Goal: Find specific page/section: Find specific page/section

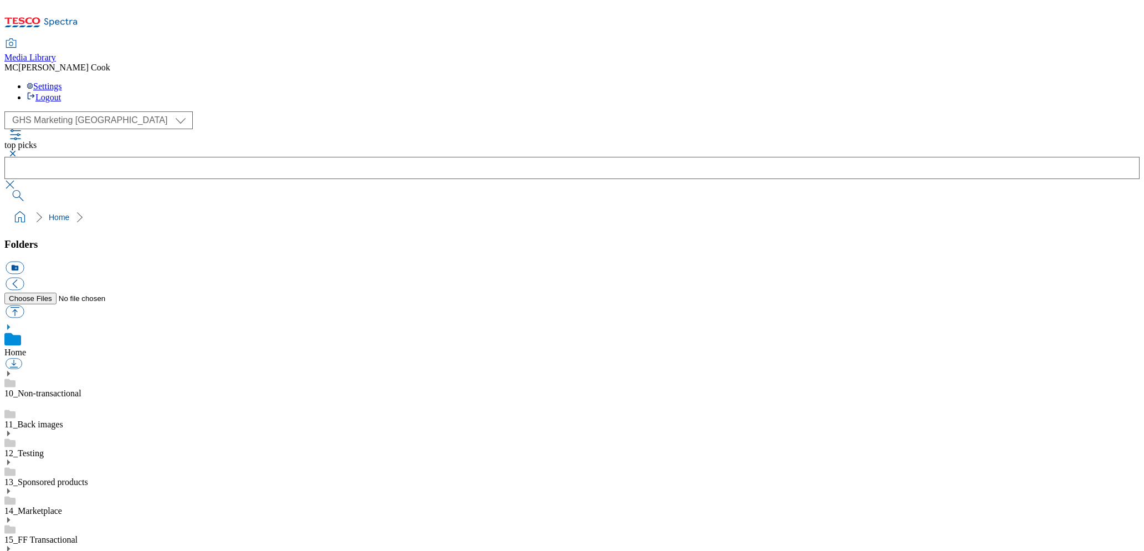
select select "flare-ghs-mktg"
click at [72, 18] on icon at bounding box center [60, 22] width 33 height 8
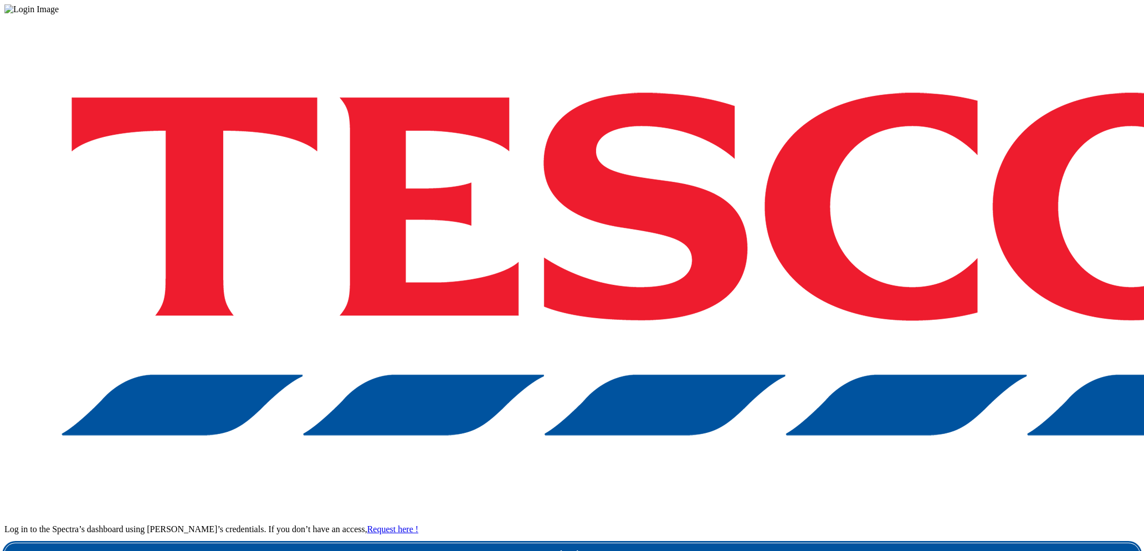
click at [887, 543] on link "Login" at bounding box center [571, 554] width 1135 height 22
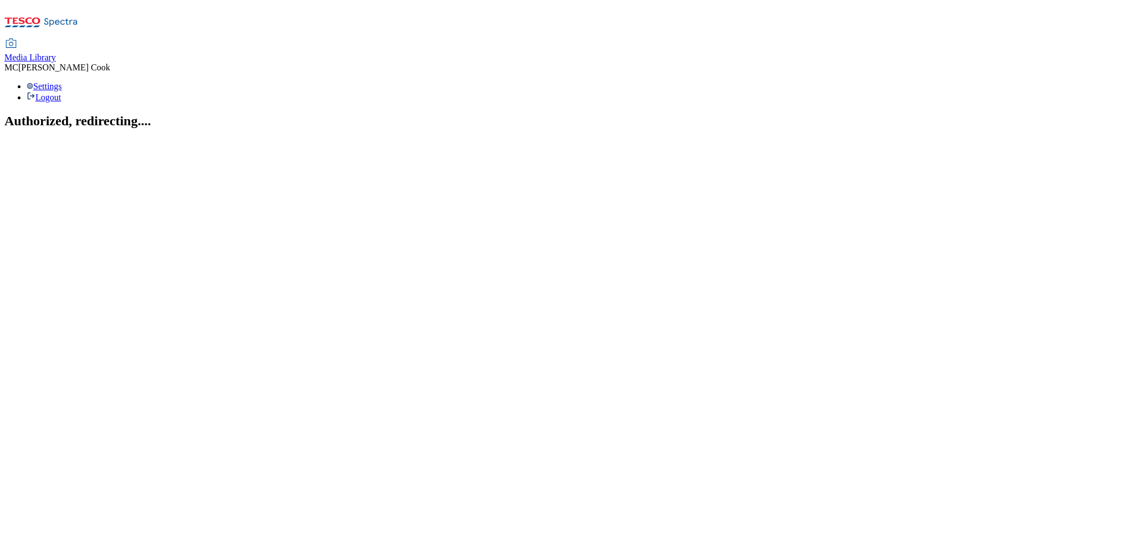
click at [56, 53] on span "Media Library" at bounding box center [30, 57] width 52 height 9
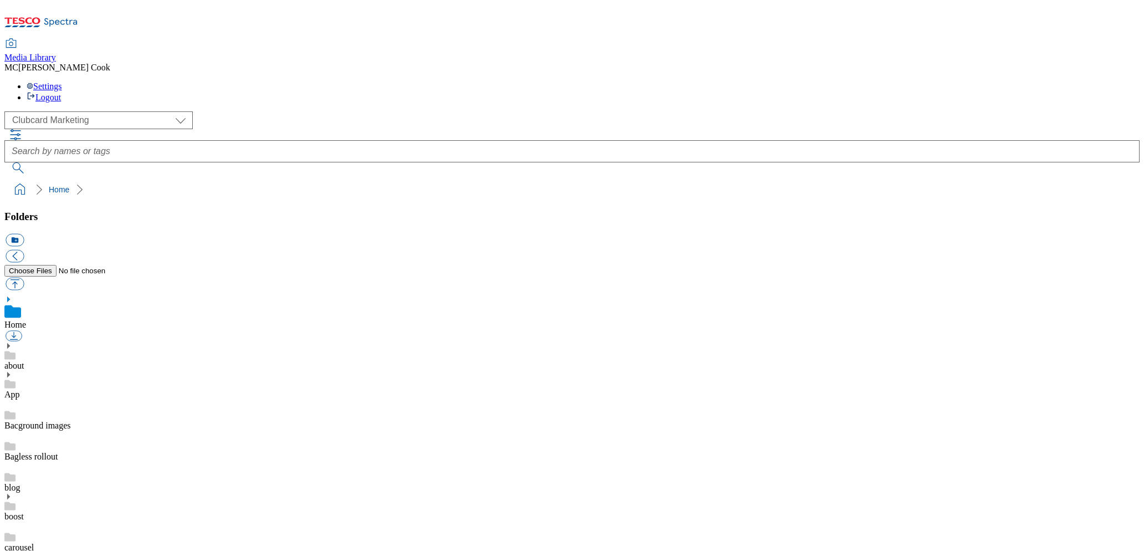
scroll to position [1, 0]
click at [78, 111] on select "Clubcard Marketing Dotcom [GEOGRAPHIC_DATA] Emails GHS Marketing [GEOGRAPHIC_DA…" at bounding box center [98, 120] width 188 height 18
click at [8, 111] on select "Clubcard Marketing Dotcom [GEOGRAPHIC_DATA] Emails GHS Marketing [GEOGRAPHIC_DA…" at bounding box center [98, 120] width 188 height 18
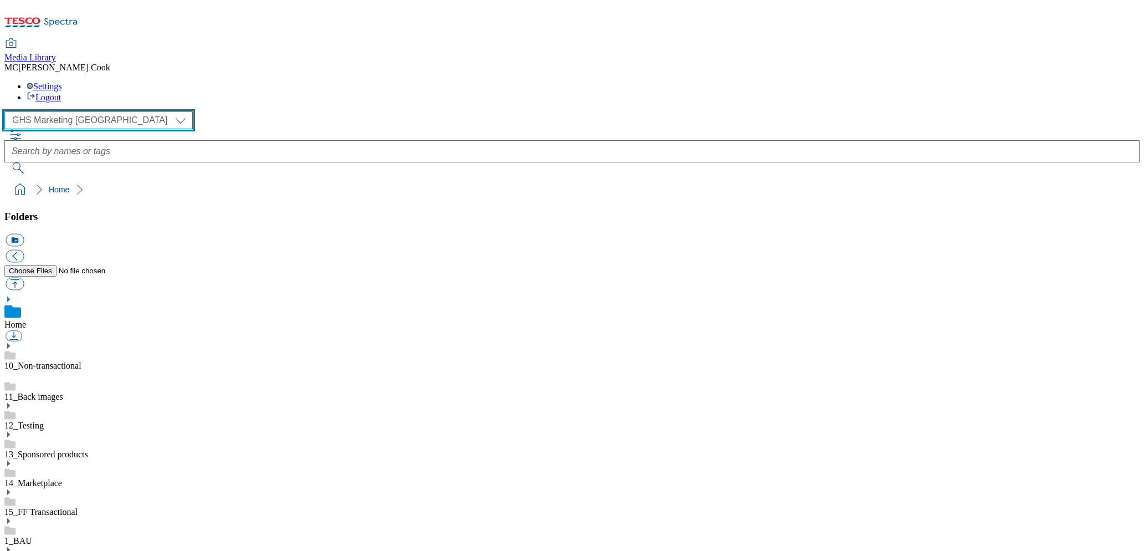
click at [58, 111] on select "Clubcard Marketing Dotcom [GEOGRAPHIC_DATA] Emails GHS Marketing [GEOGRAPHIC_DA…" at bounding box center [98, 120] width 188 height 18
select select "flare-clubcard-mktg"
click at [8, 111] on select "Clubcard Marketing Dotcom [GEOGRAPHIC_DATA] Emails GHS Marketing [GEOGRAPHIC_DA…" at bounding box center [98, 120] width 188 height 18
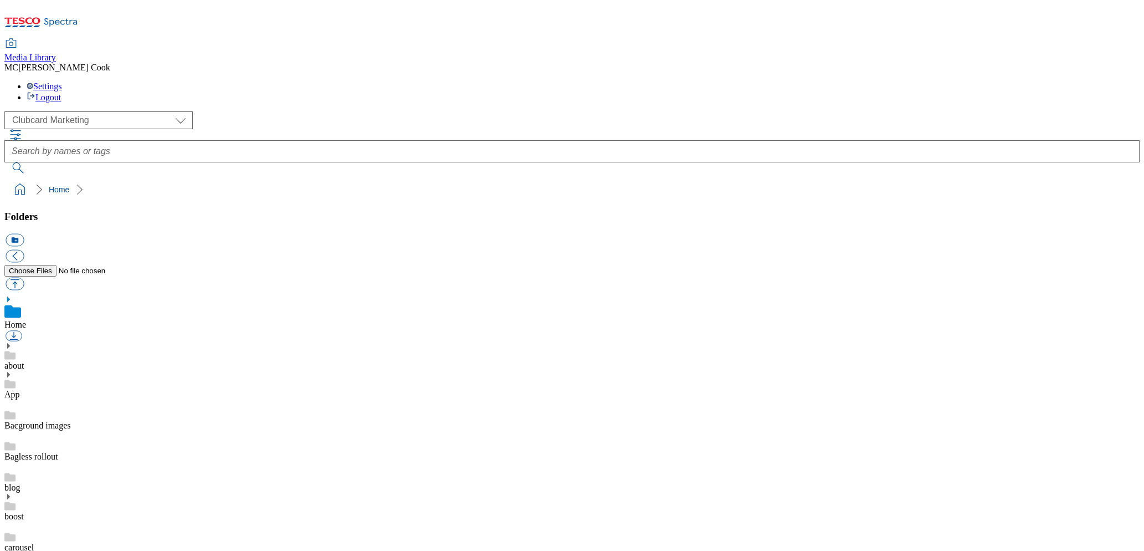
drag, startPoint x: 597, startPoint y: 216, endPoint x: 589, endPoint y: 227, distance: 12.8
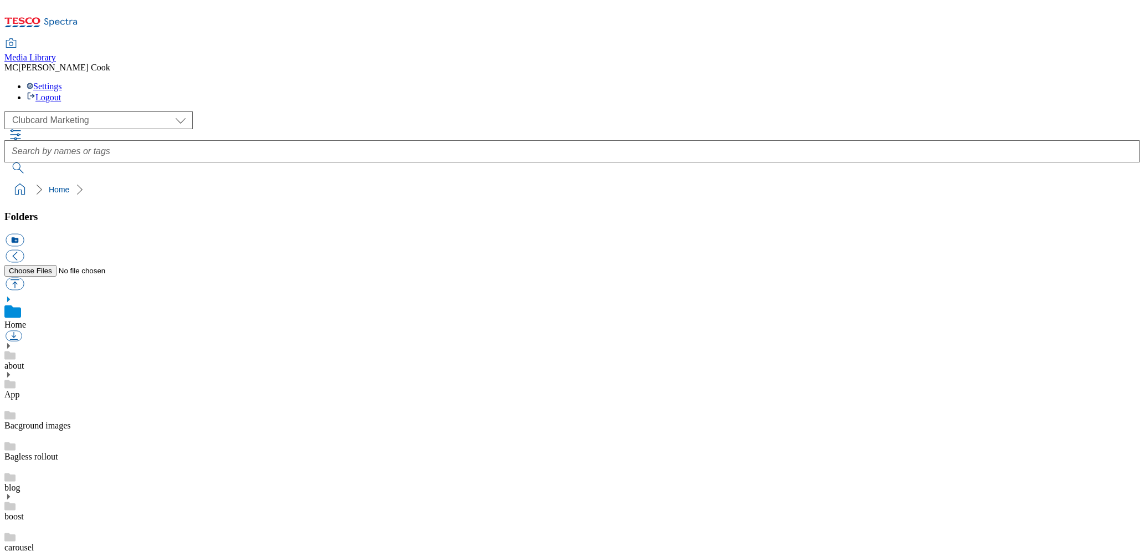
scroll to position [162, 0]
click at [582, 179] on ol "Home" at bounding box center [575, 189] width 1128 height 21
click at [60, 18] on icon at bounding box center [41, 25] width 74 height 23
